Goal: Check status

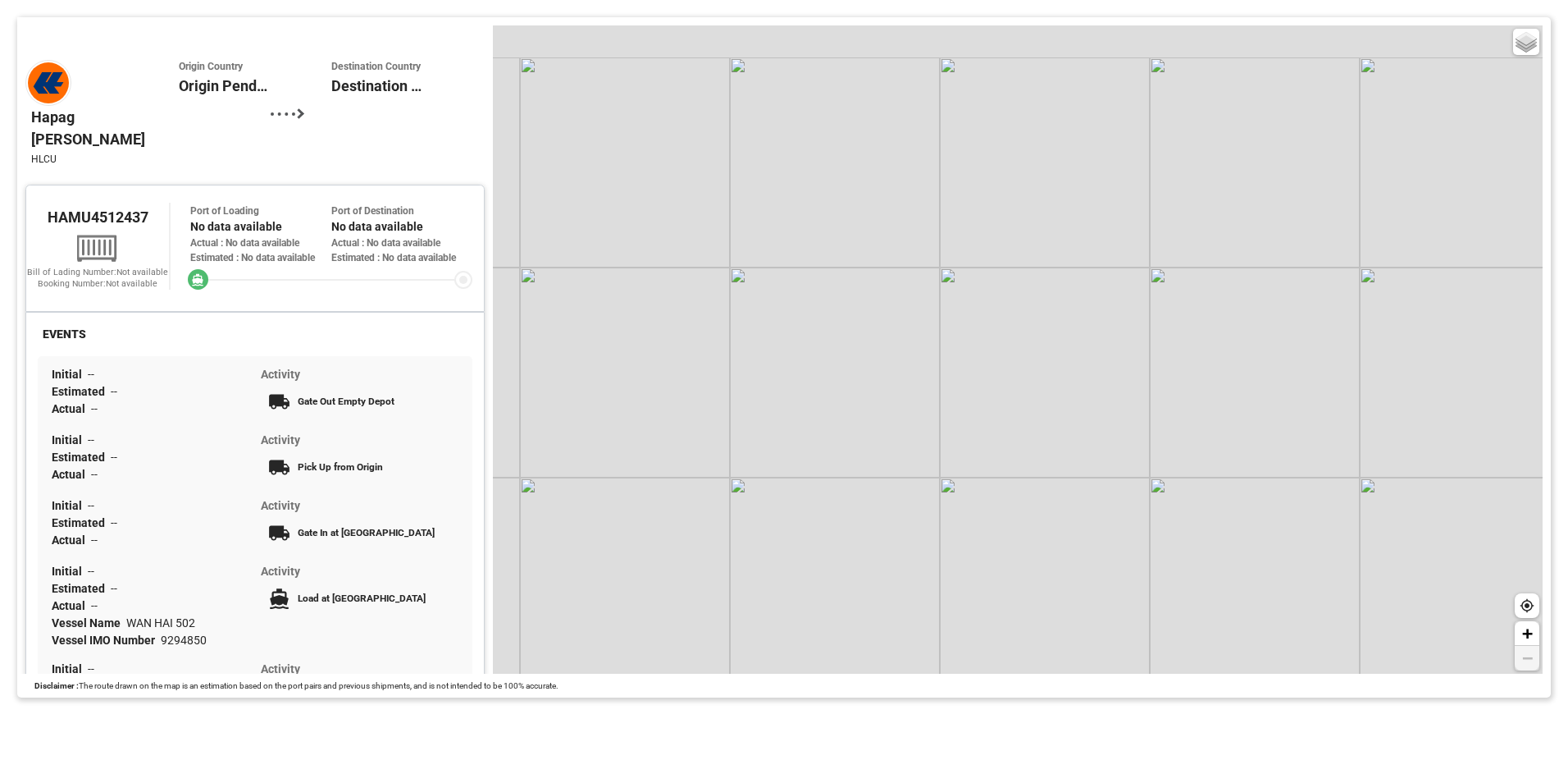
drag, startPoint x: 740, startPoint y: 411, endPoint x: 798, endPoint y: 768, distance: 361.7
click at [824, 433] on div "Basic Grayscale Streets Dark + −" at bounding box center [1018, 349] width 1050 height 648
